Goal: Transaction & Acquisition: Subscribe to service/newsletter

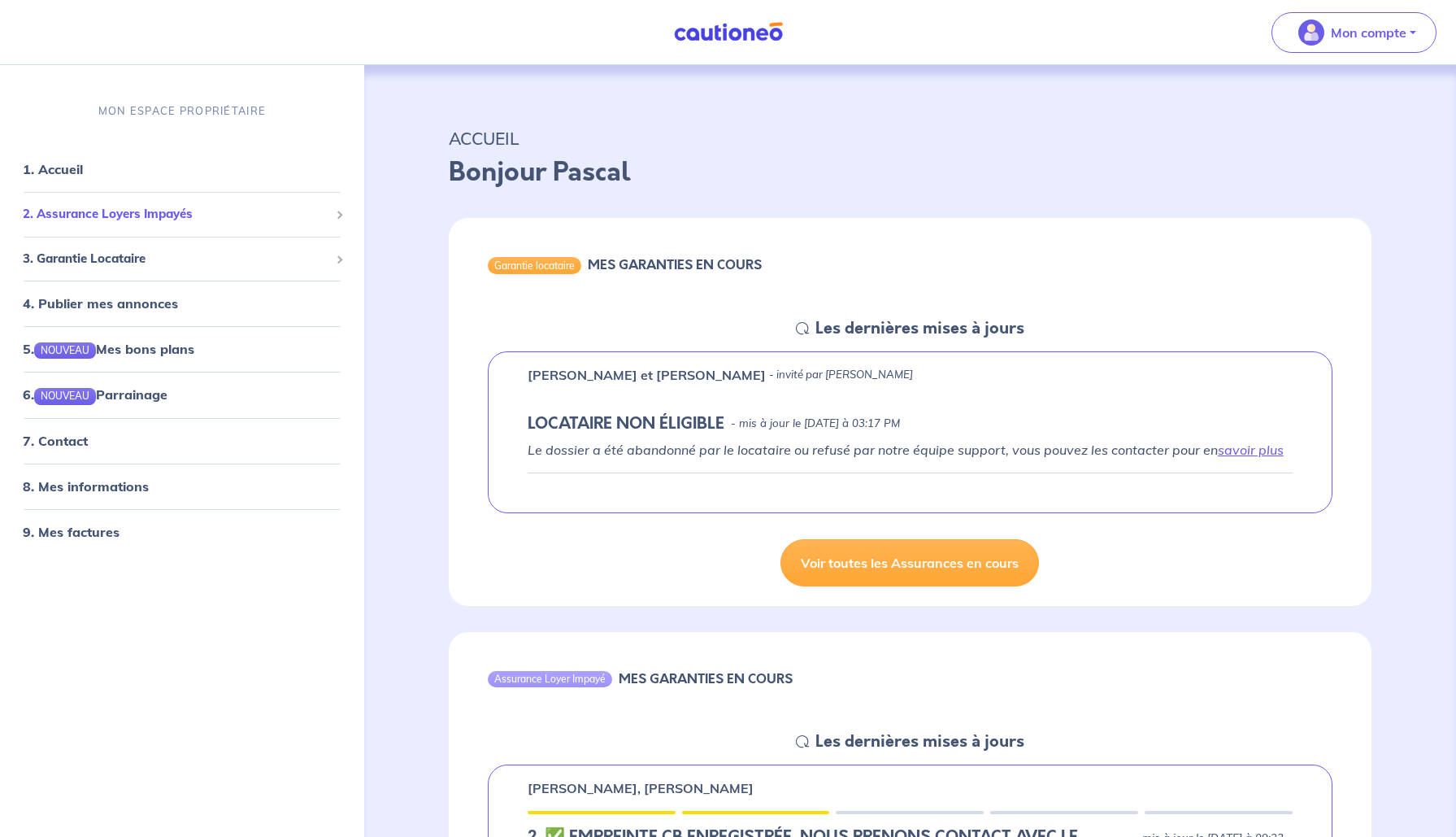
click at [129, 213] on span "2. Assurance Loyers Impayés" at bounding box center [176, 214] width 307 height 19
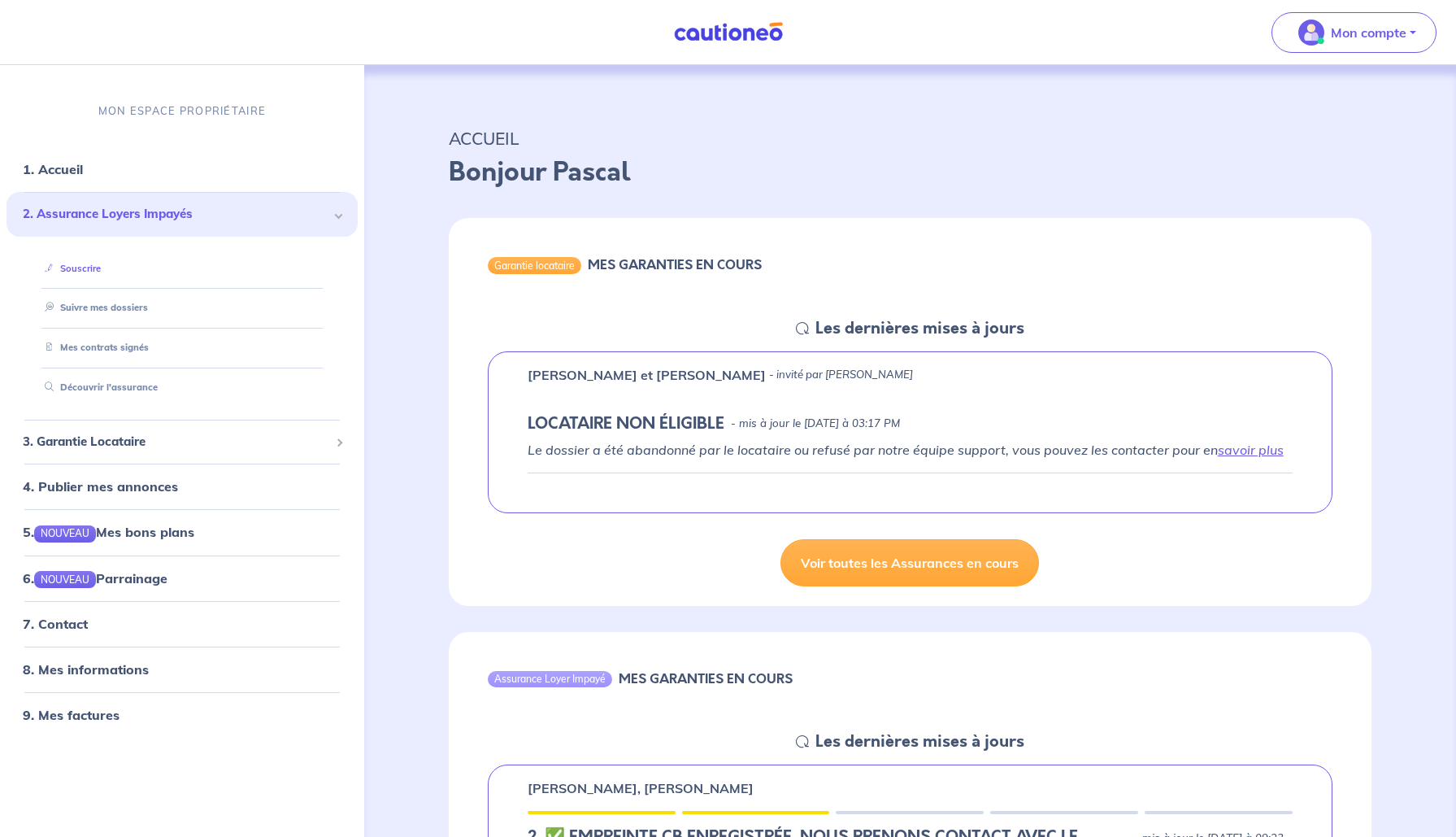
click at [81, 272] on link "Souscrire" at bounding box center [69, 268] width 62 height 11
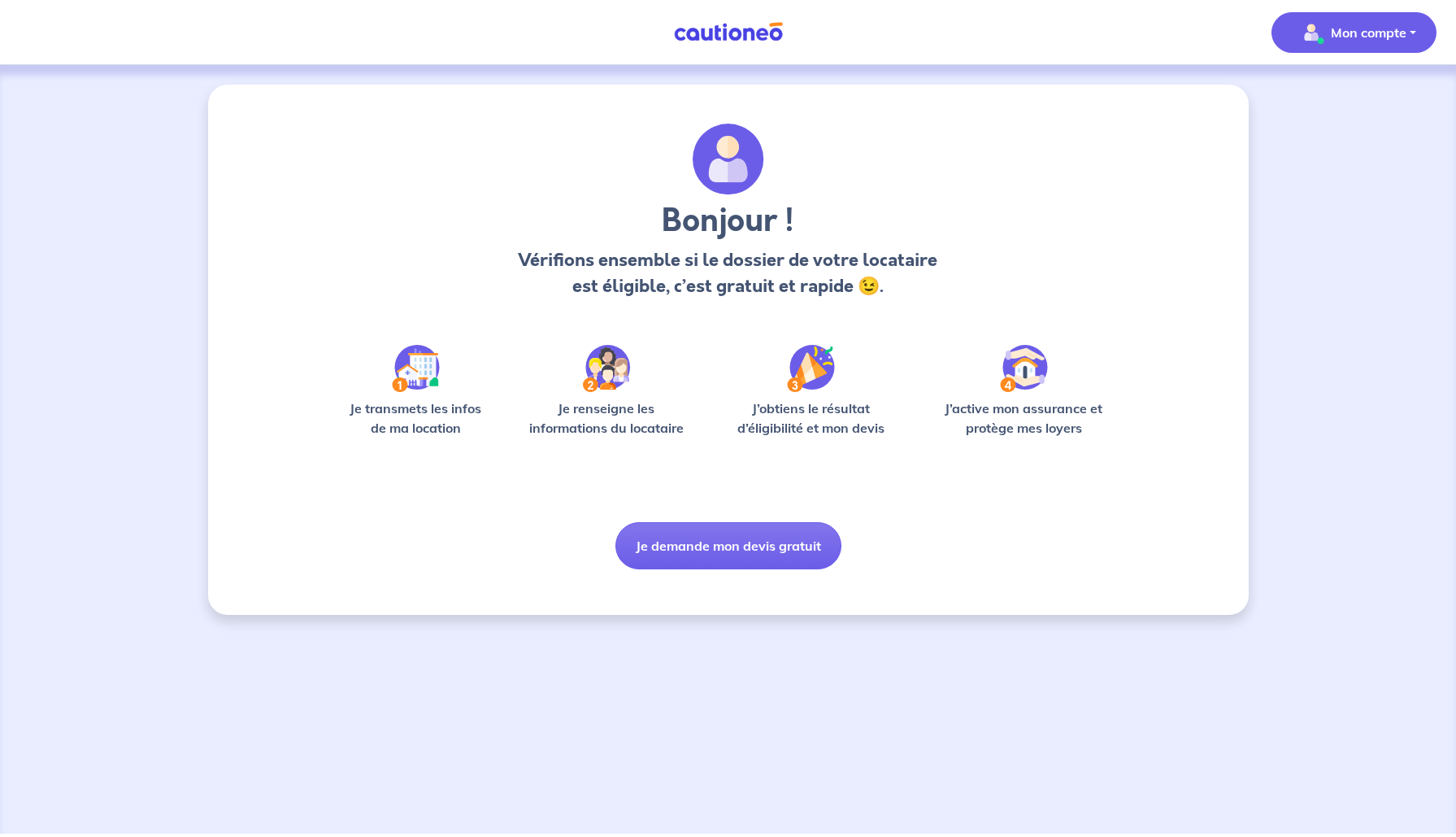
click at [1317, 22] on img "button" at bounding box center [1311, 33] width 26 height 26
click at [1310, 101] on link "Mes informations" at bounding box center [1338, 100] width 131 height 26
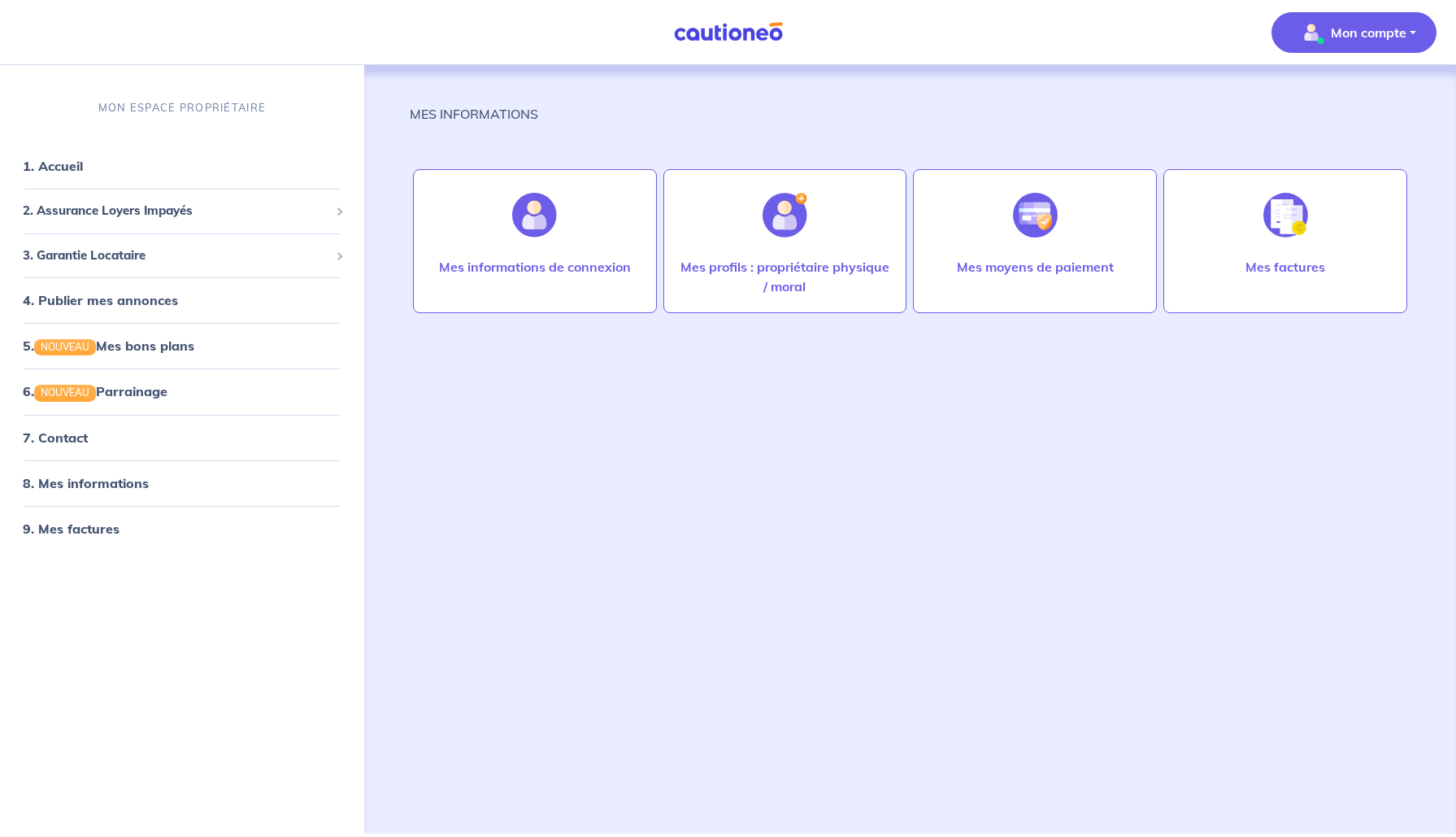
click at [683, 25] on img at bounding box center [728, 33] width 122 height 20
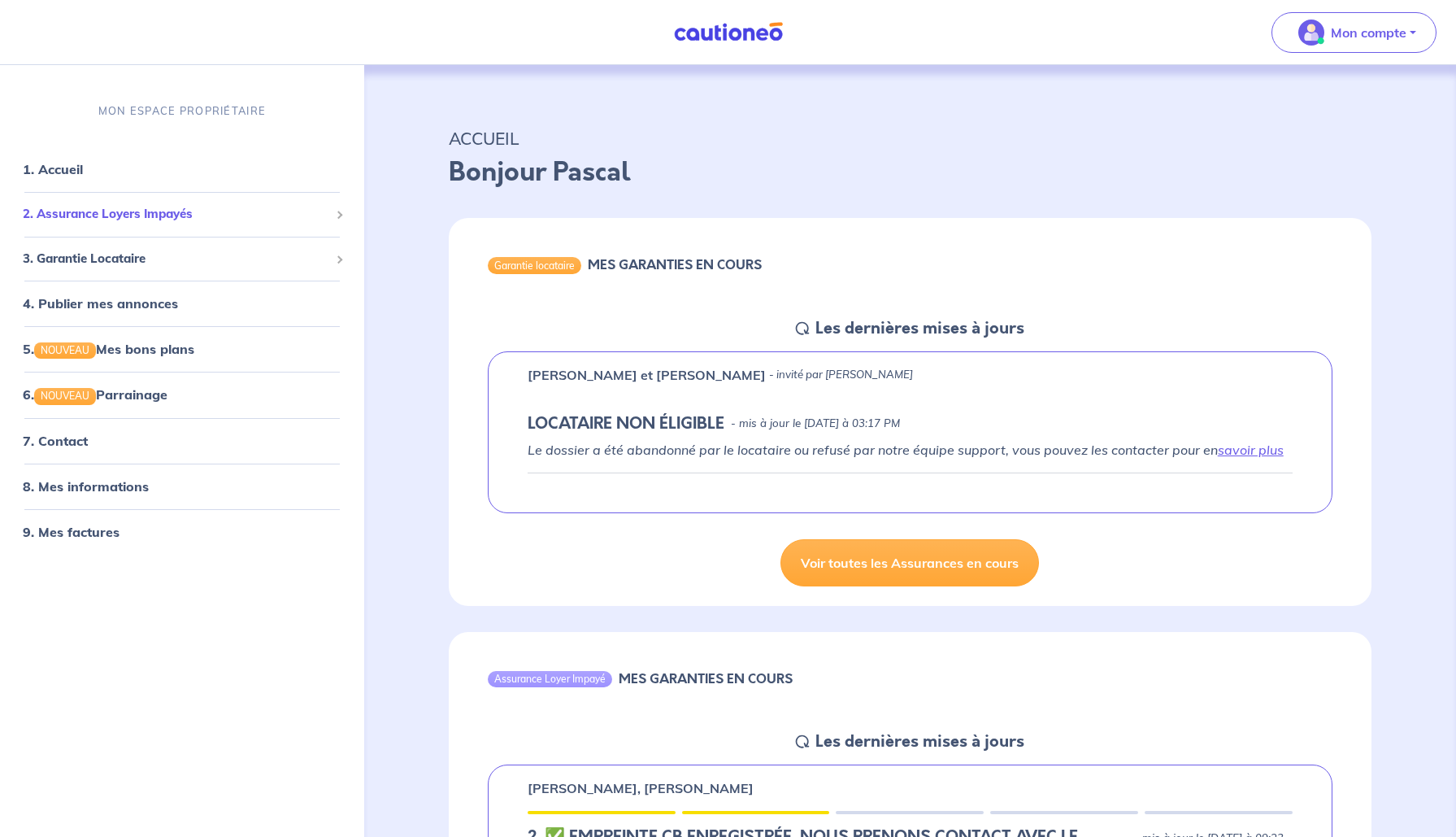
click at [83, 211] on span "2. Assurance Loyers Impayés" at bounding box center [176, 214] width 307 height 19
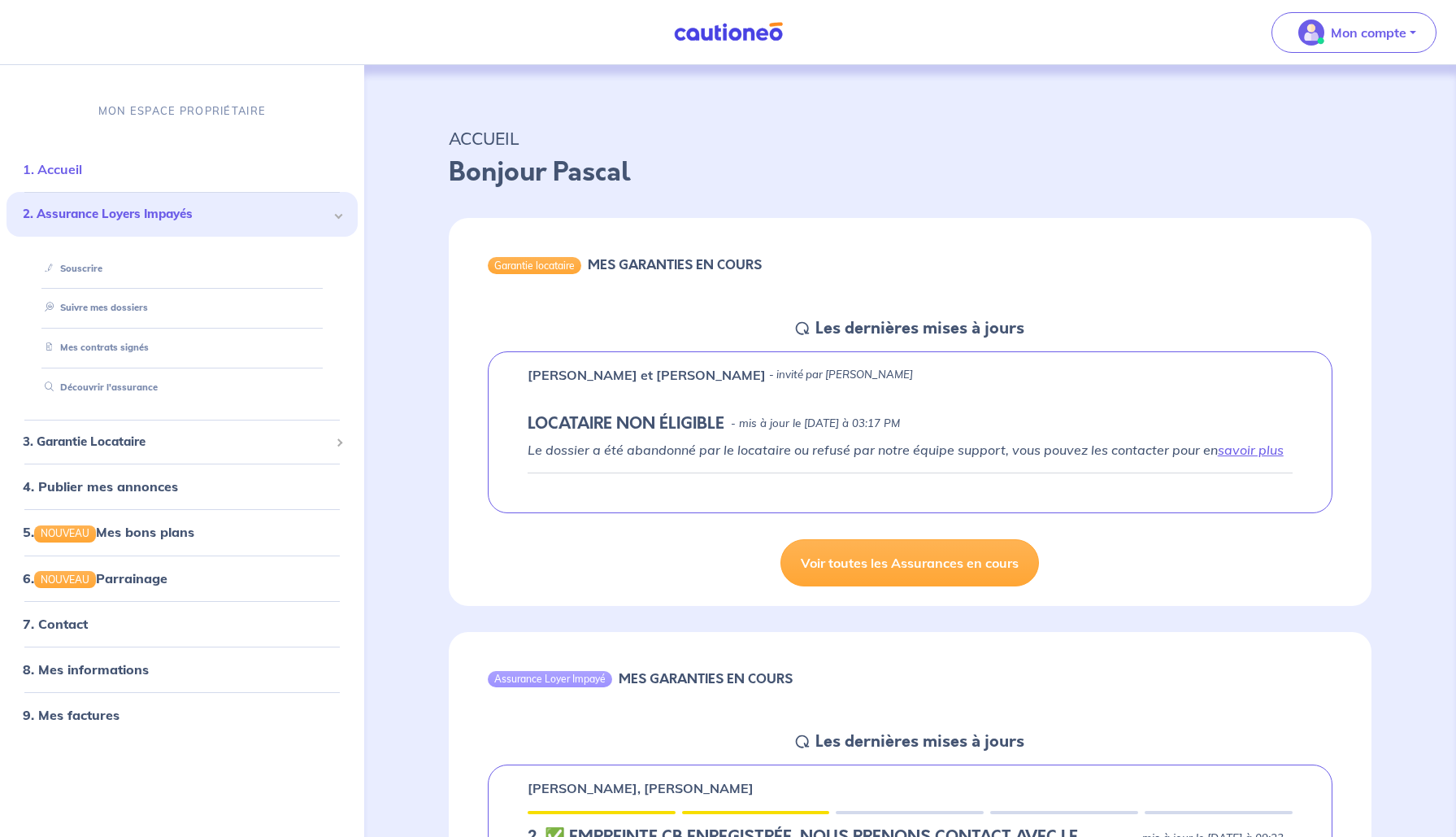
click at [73, 178] on link "1. Accueil" at bounding box center [52, 168] width 60 height 16
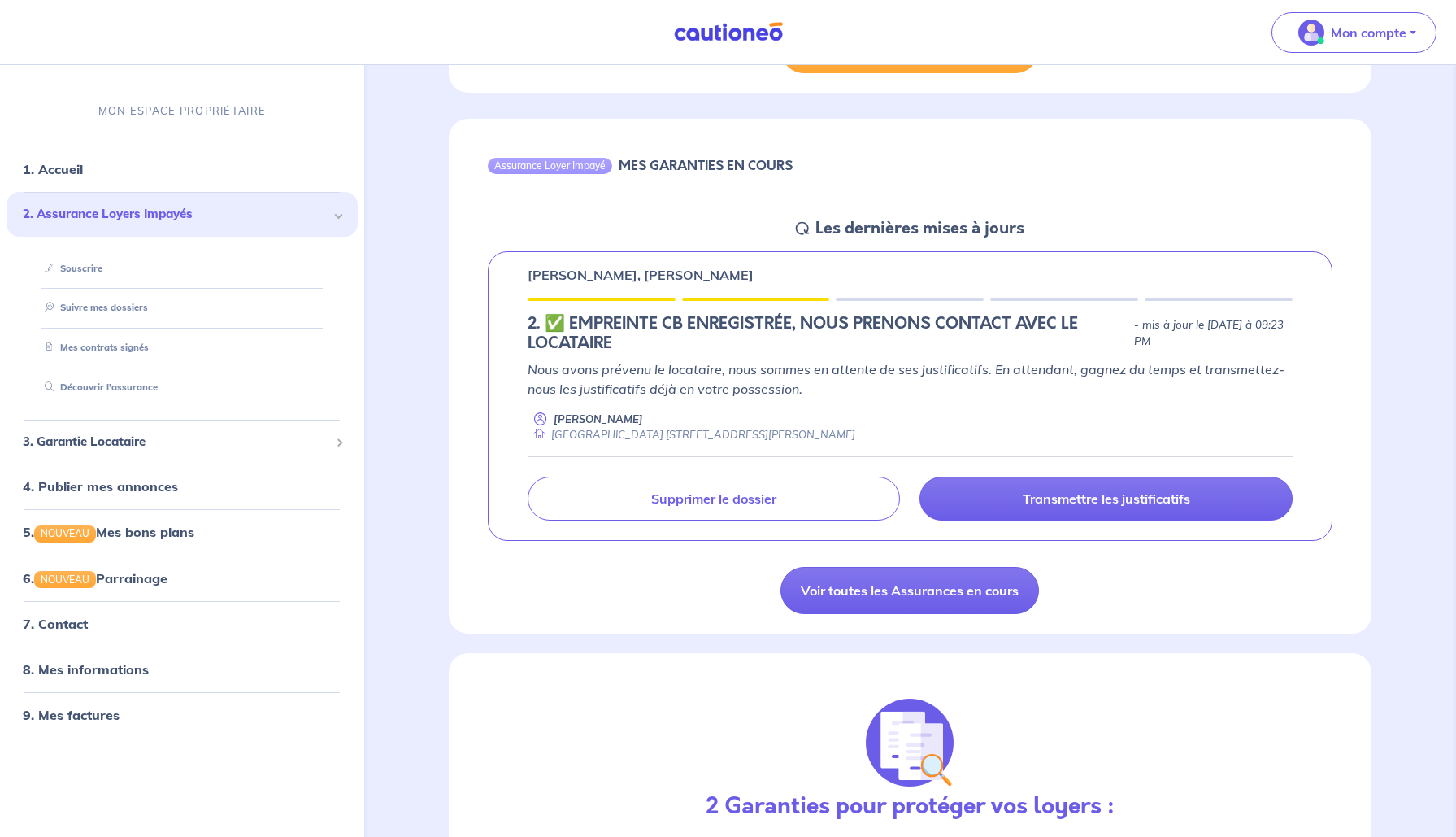
scroll to position [525, 0]
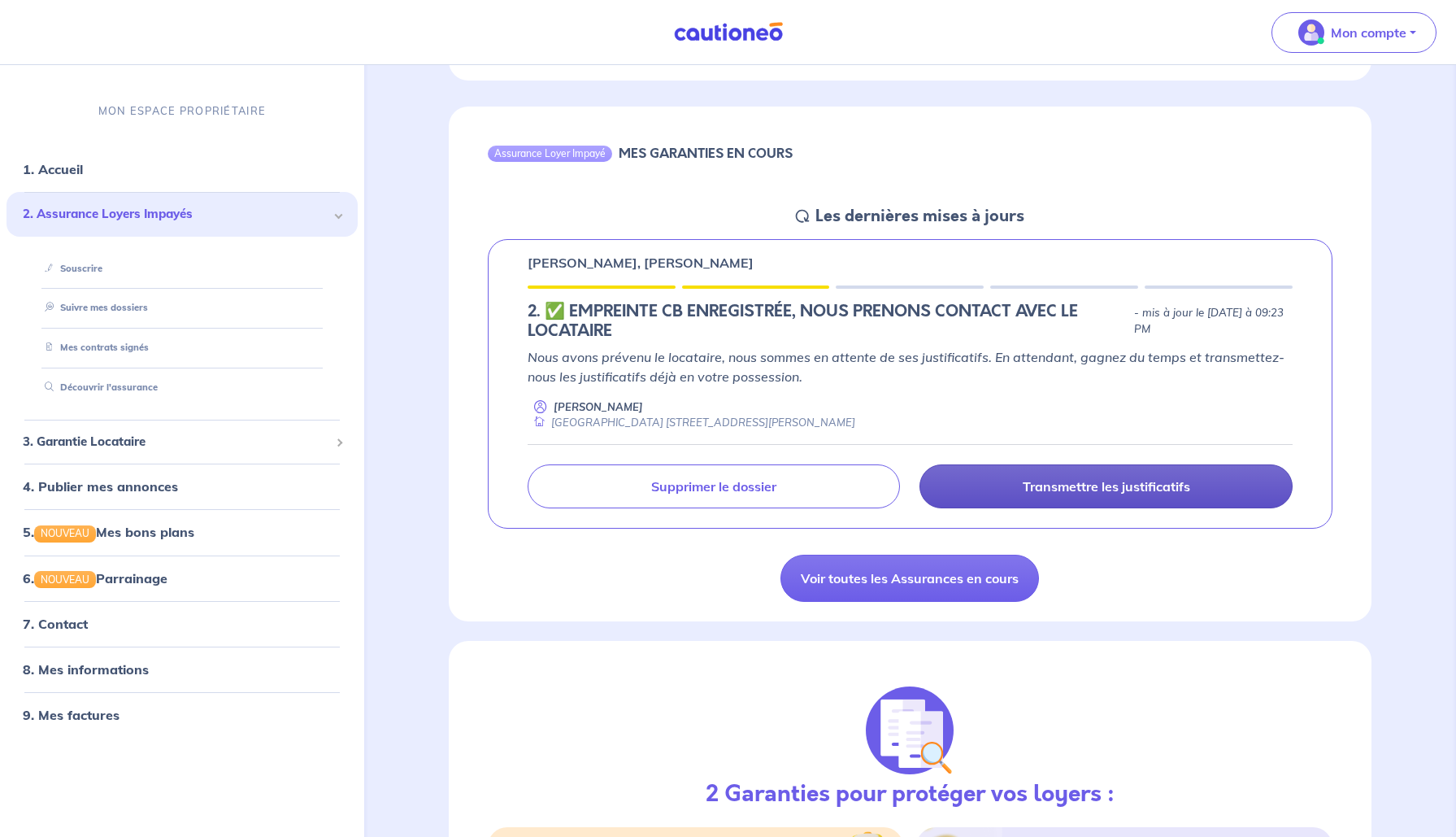
click at [1013, 491] on link "Transmettre les justificatifs" at bounding box center [1105, 485] width 373 height 44
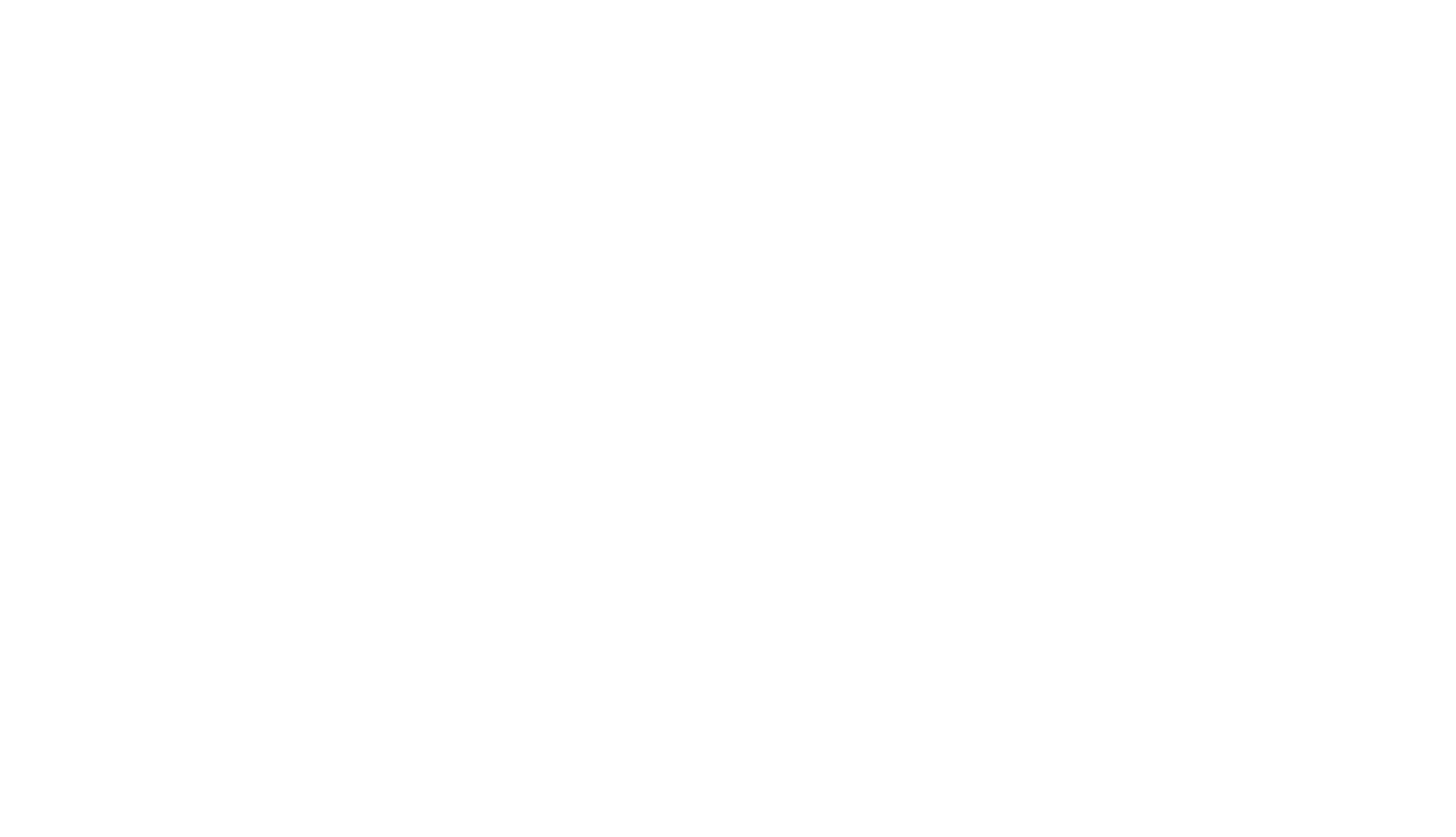
scroll to position [0, 0]
click at [12, 7] on icon at bounding box center [13, 13] width 26 height 26
